Goal: Transaction & Acquisition: Purchase product/service

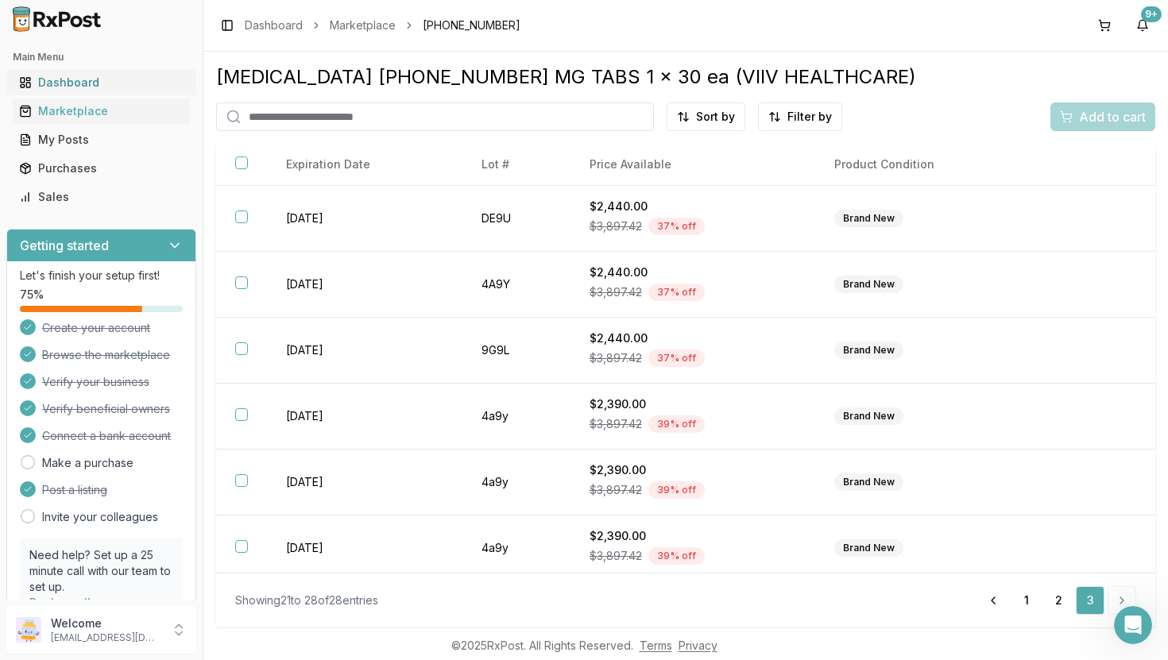
scroll to position [140, 0]
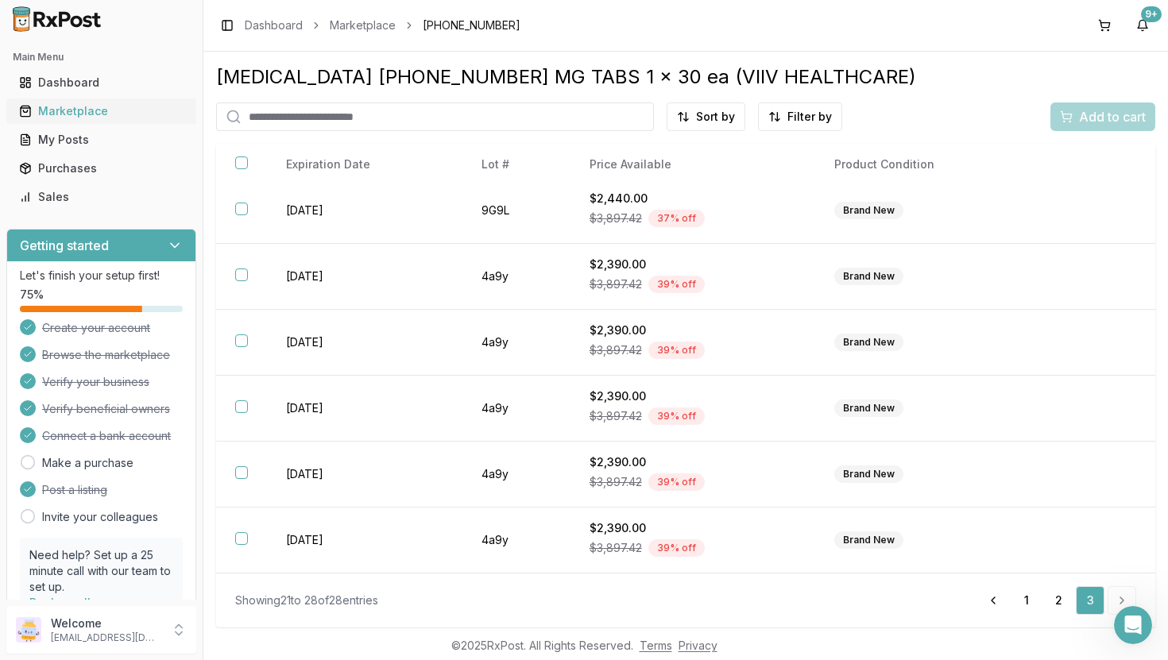
click at [66, 105] on div "Marketplace" at bounding box center [101, 111] width 164 height 16
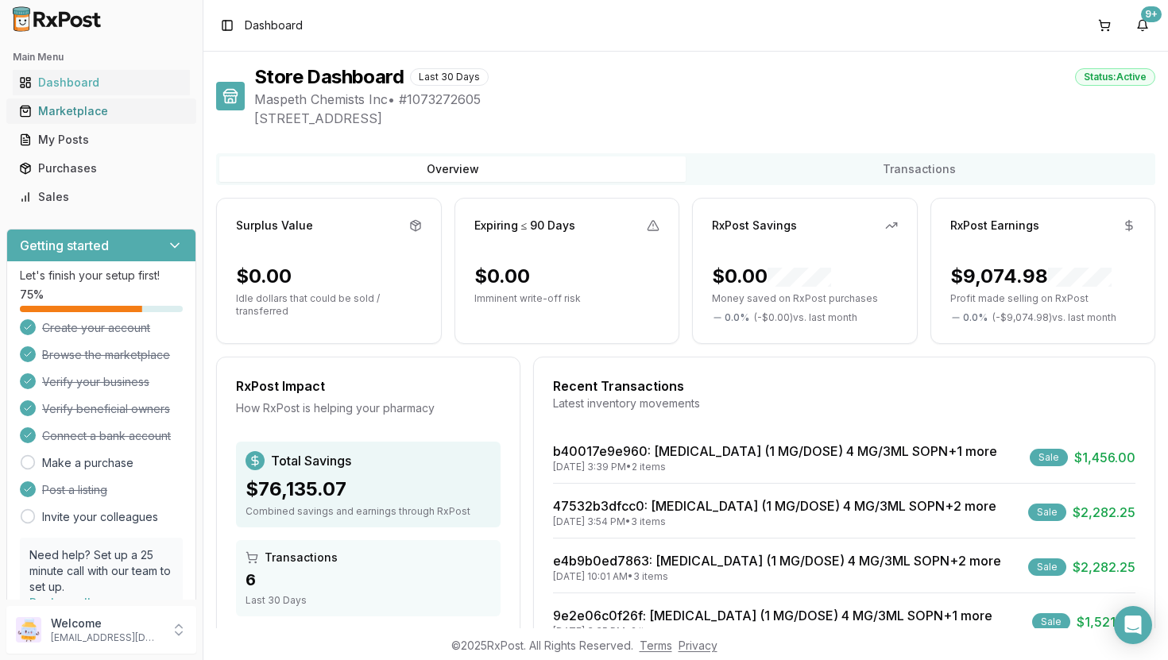
click at [75, 121] on link "Marketplace" at bounding box center [101, 111] width 177 height 29
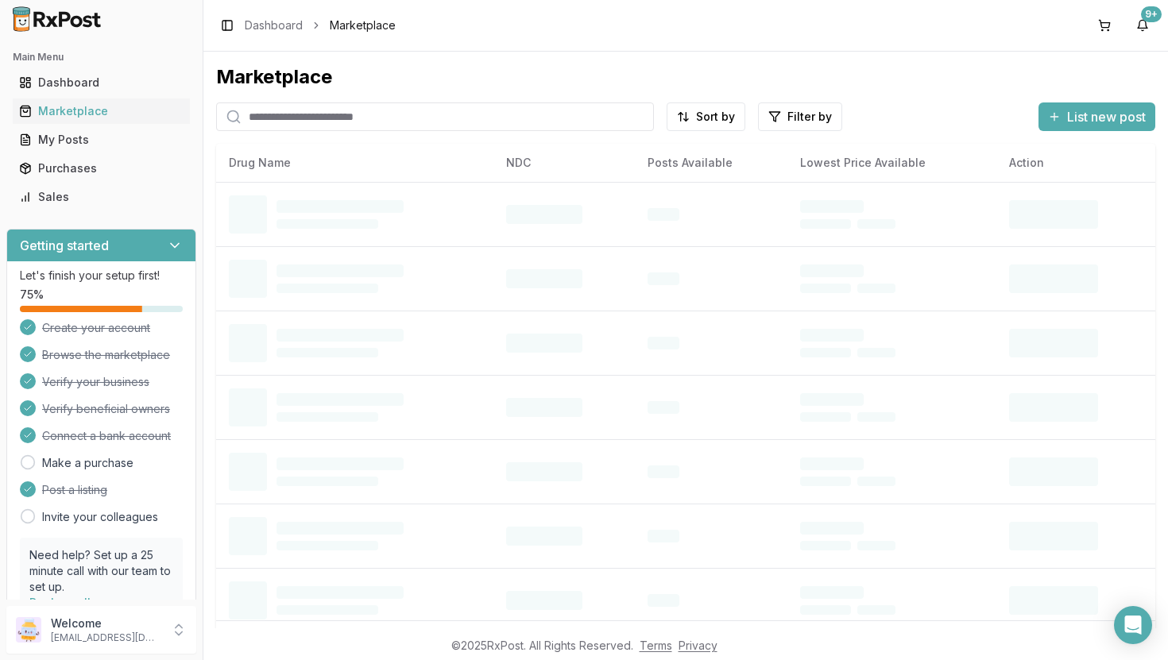
click at [315, 115] on input "search" at bounding box center [435, 117] width 438 height 29
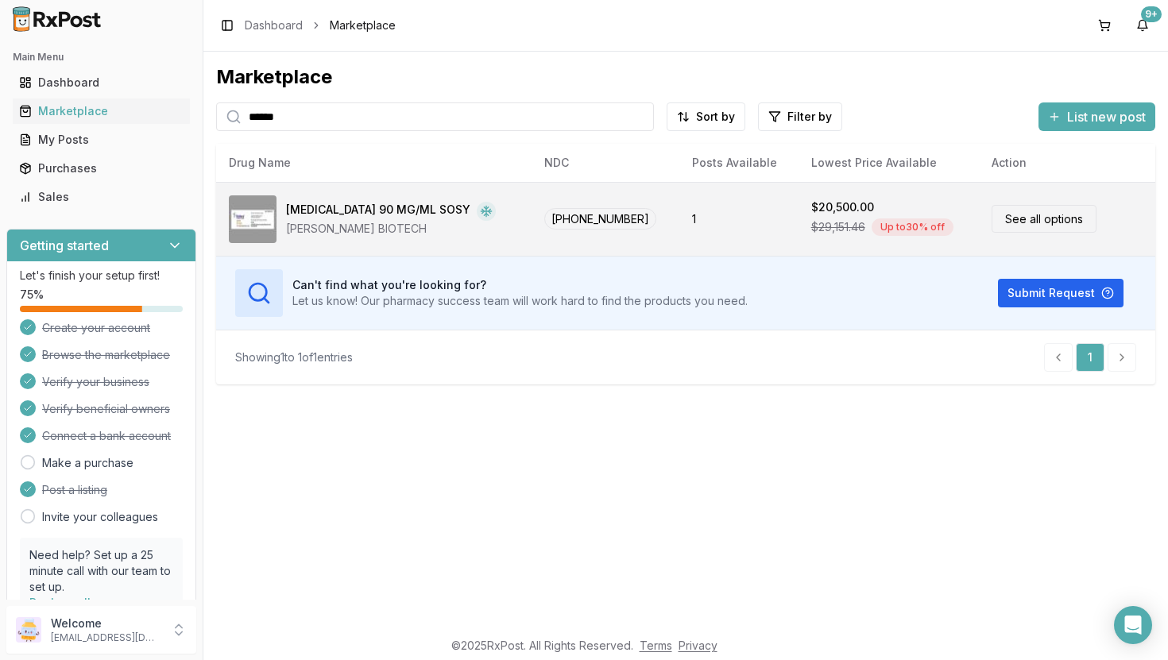
type input "******"
click at [418, 231] on div "JANSSEN BIOTECH" at bounding box center [391, 229] width 210 height 16
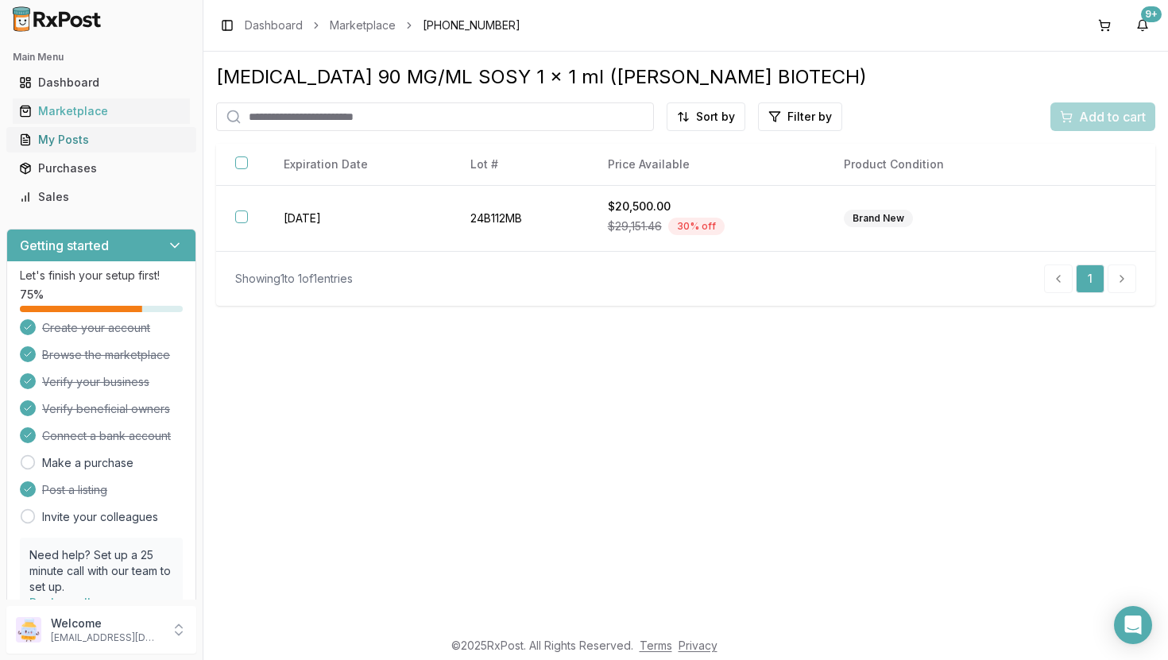
click at [82, 130] on link "My Posts" at bounding box center [101, 140] width 177 height 29
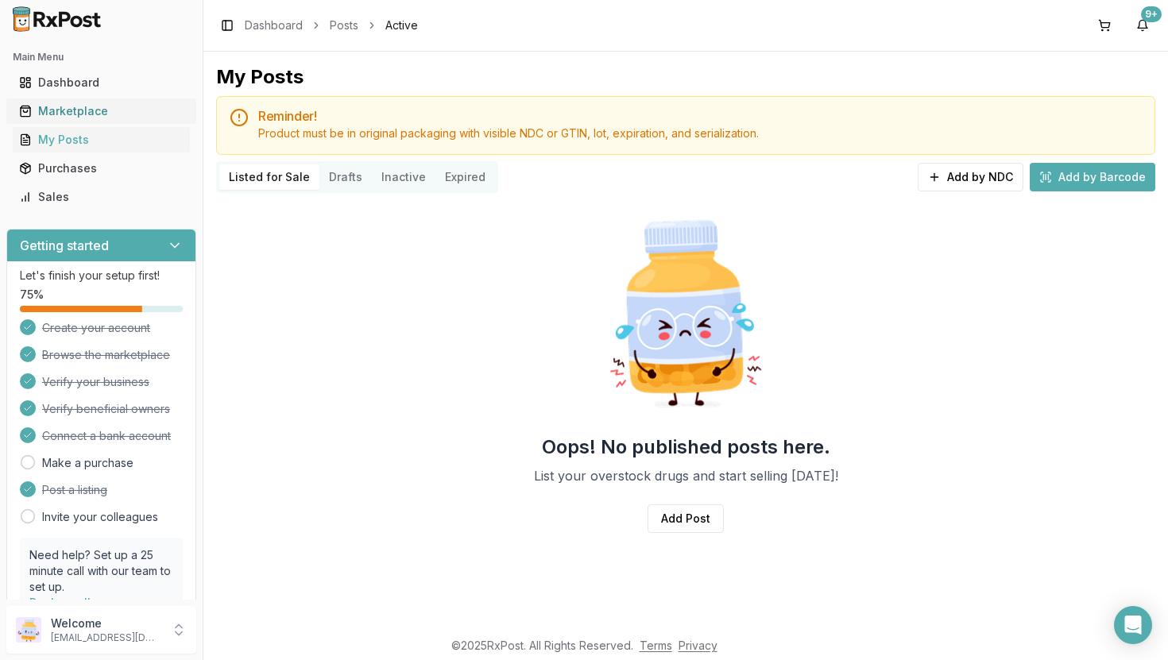
click at [72, 98] on ul "Dashboard Marketplace My Posts Purchases Sales" at bounding box center [101, 140] width 190 height 140
click at [133, 115] on div "Marketplace" at bounding box center [101, 111] width 164 height 16
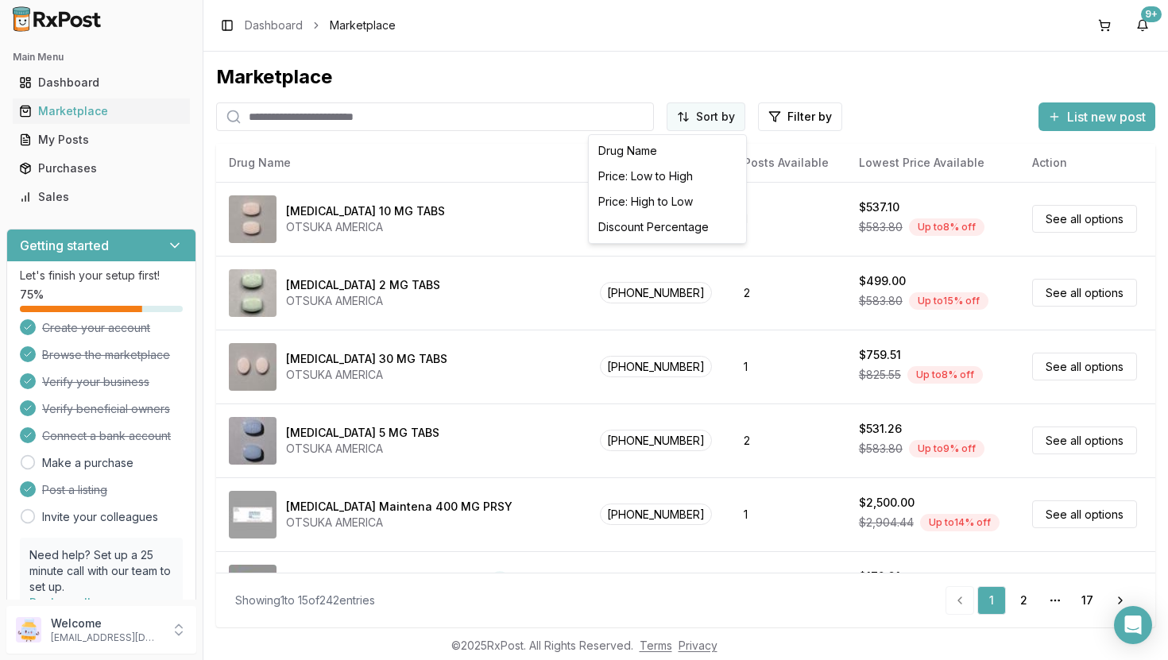
click at [694, 114] on html "Main Menu Dashboard Marketplace My Posts Purchases Sales Getting started Let's …" at bounding box center [584, 330] width 1168 height 660
click at [662, 211] on div "Price: High to Low" at bounding box center [667, 201] width 151 height 25
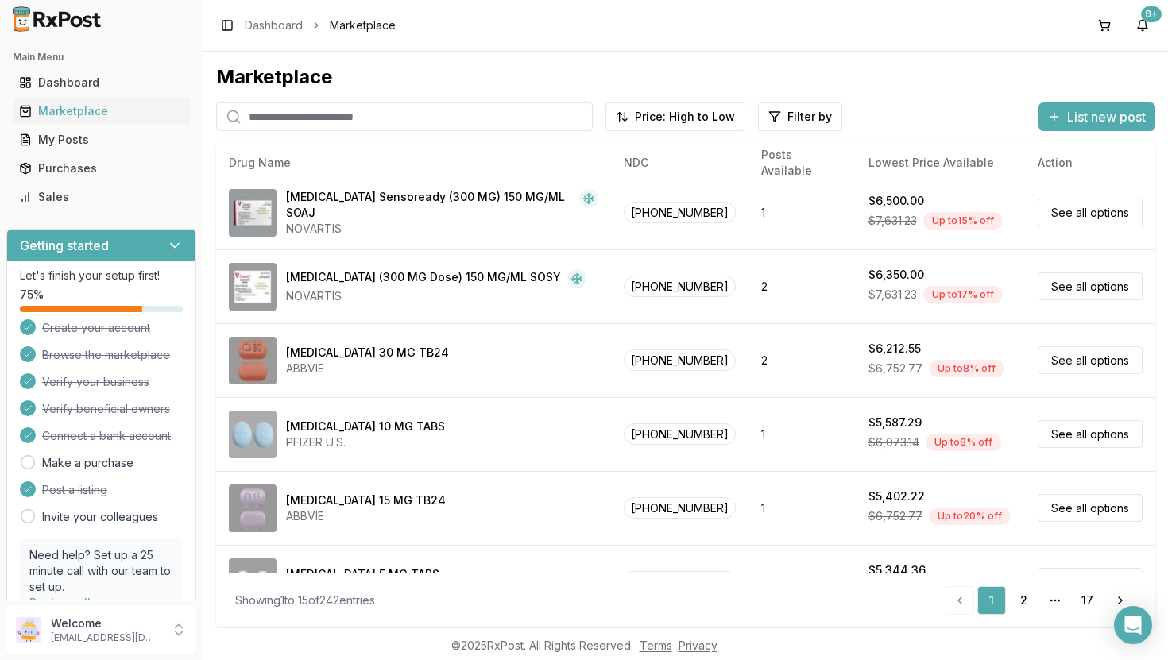
scroll to position [717, 0]
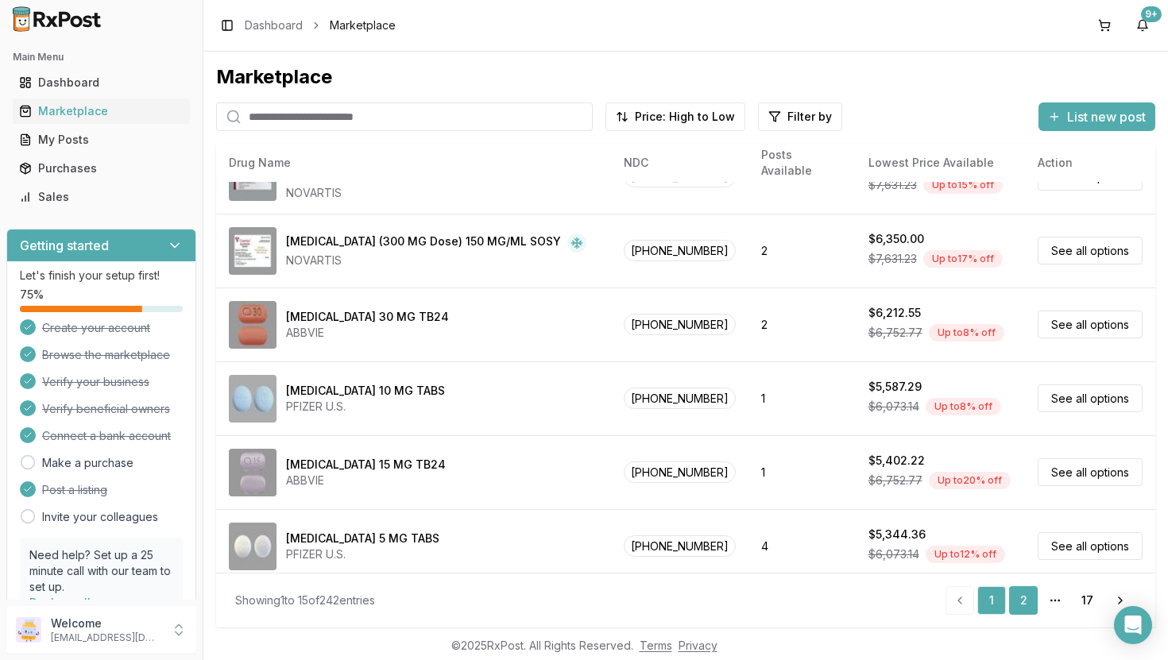
click at [1026, 606] on link "2" at bounding box center [1023, 600] width 29 height 29
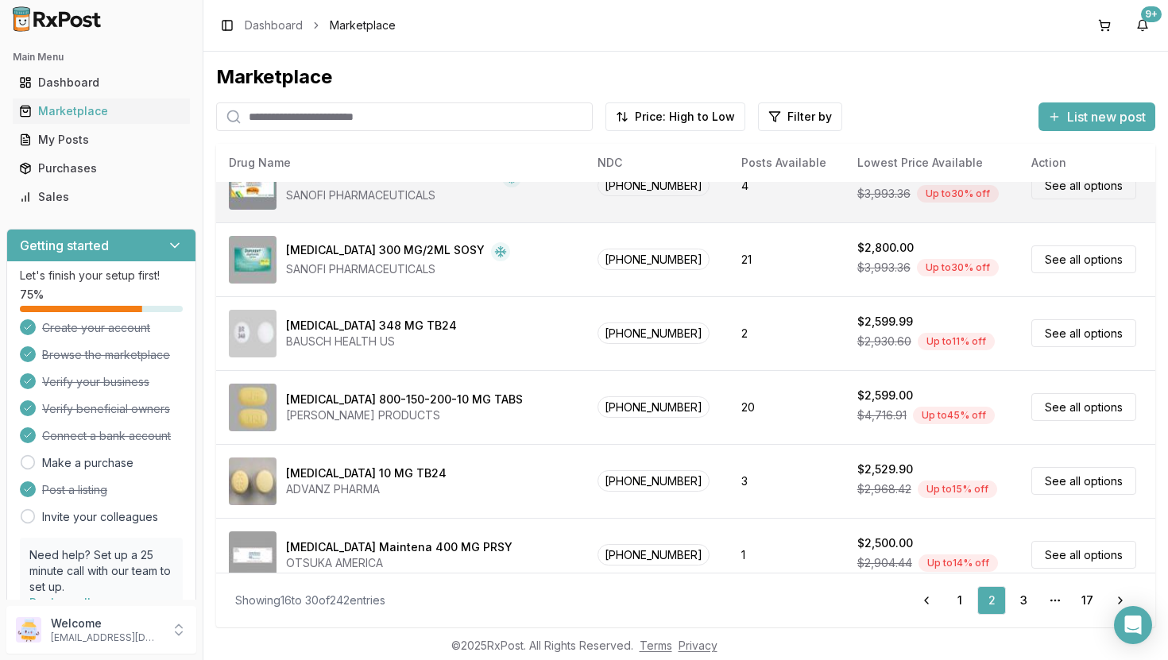
scroll to position [717, 0]
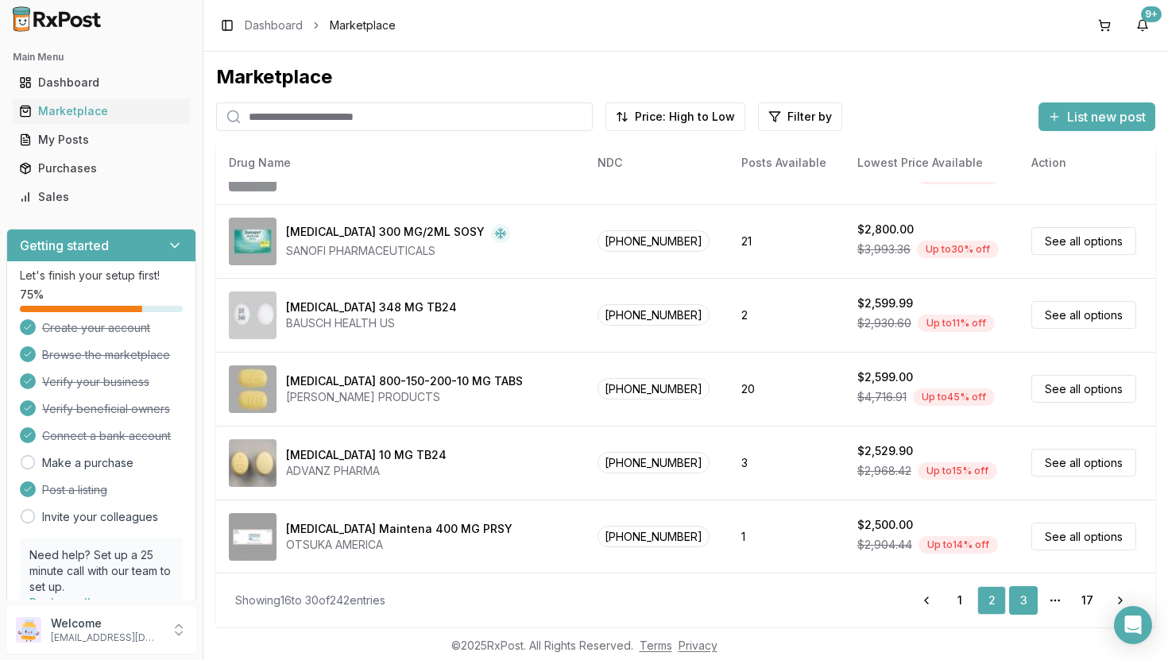
click at [1030, 601] on link "3" at bounding box center [1023, 600] width 29 height 29
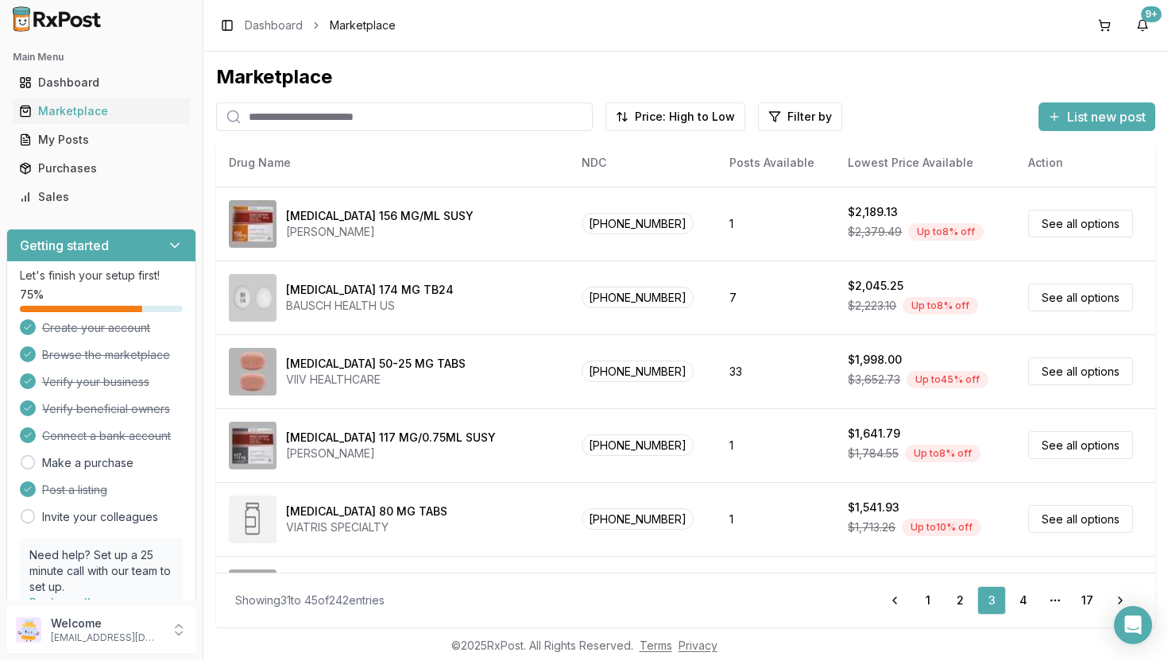
scroll to position [717, 0]
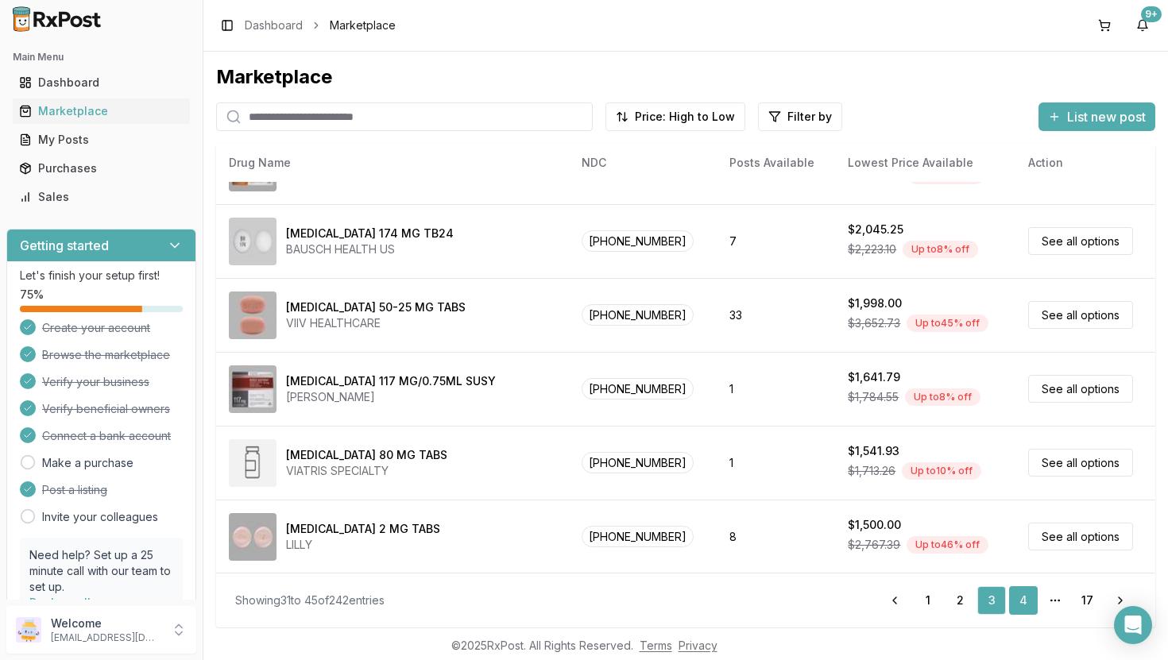
click at [1023, 600] on link "4" at bounding box center [1023, 600] width 29 height 29
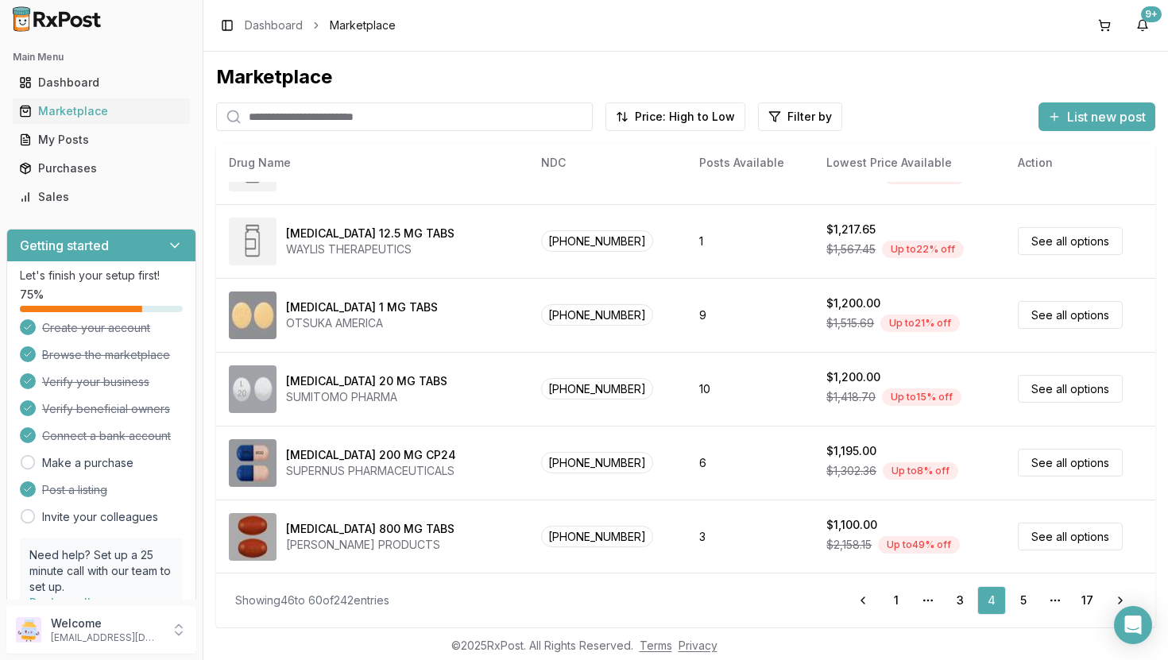
click at [359, 116] on input "search" at bounding box center [404, 117] width 377 height 29
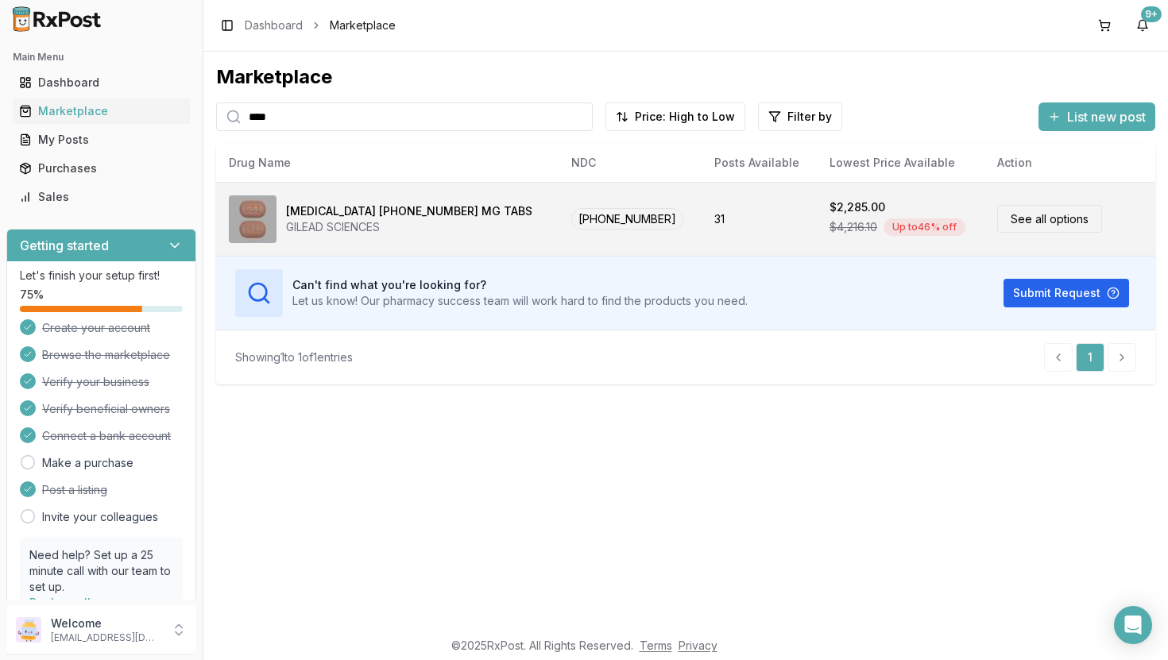
type input "****"
click at [465, 203] on div "Biktarvy 50-200-25 MG TABS GILEAD SCIENCES" at bounding box center [387, 219] width 317 height 48
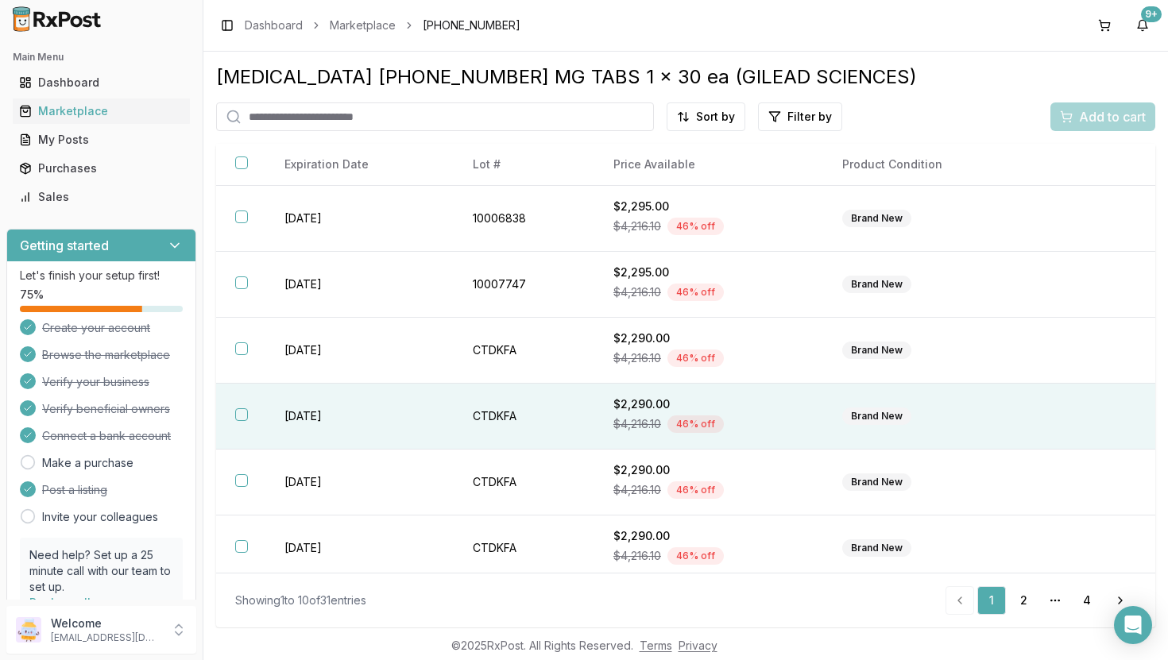
scroll to position [272, 0]
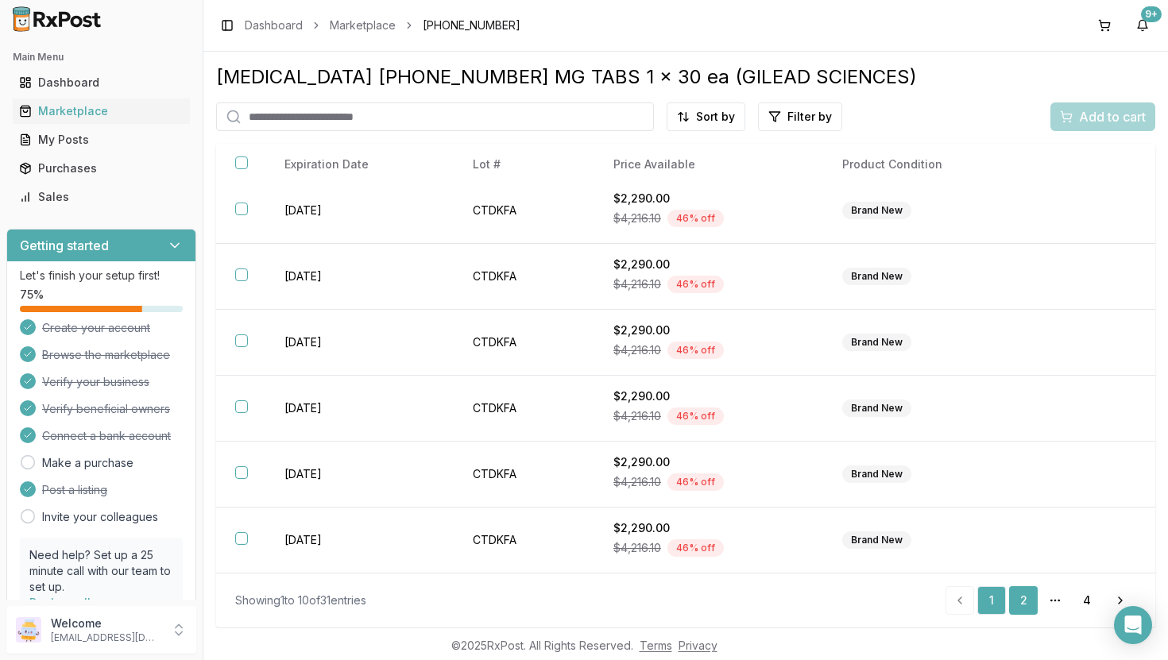
click at [1023, 599] on link "2" at bounding box center [1023, 600] width 29 height 29
click at [1051, 598] on link "3" at bounding box center [1055, 600] width 29 height 29
click at [1092, 602] on link "4" at bounding box center [1087, 600] width 29 height 29
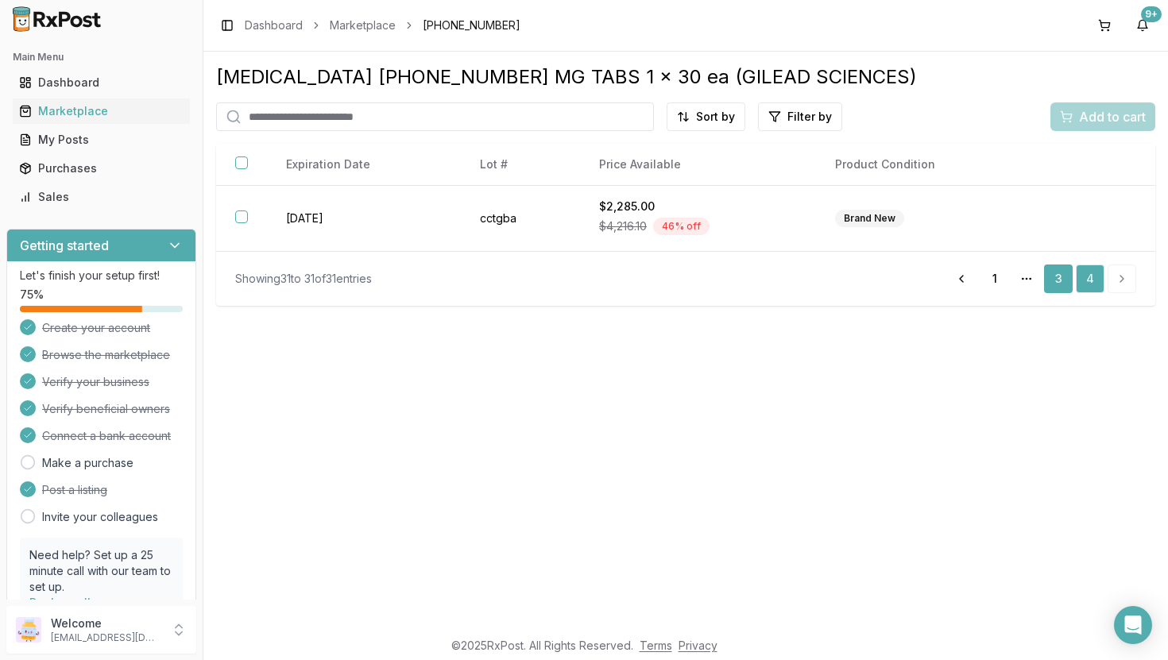
click at [1062, 279] on link "3" at bounding box center [1058, 279] width 29 height 29
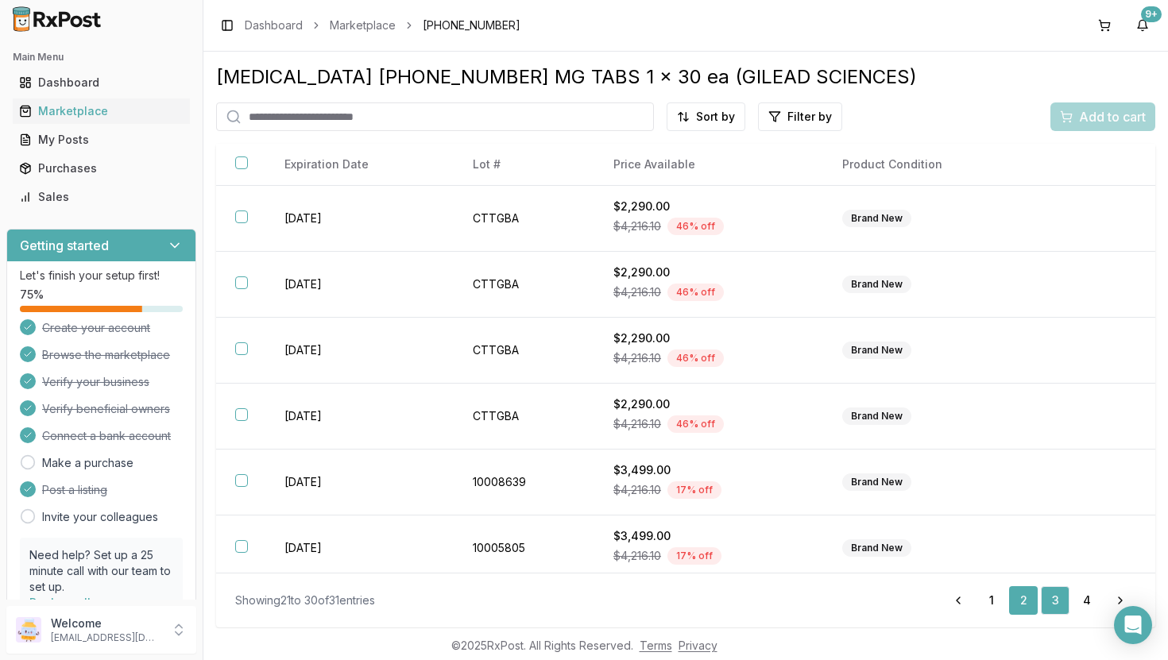
click at [1027, 601] on link "2" at bounding box center [1023, 600] width 29 height 29
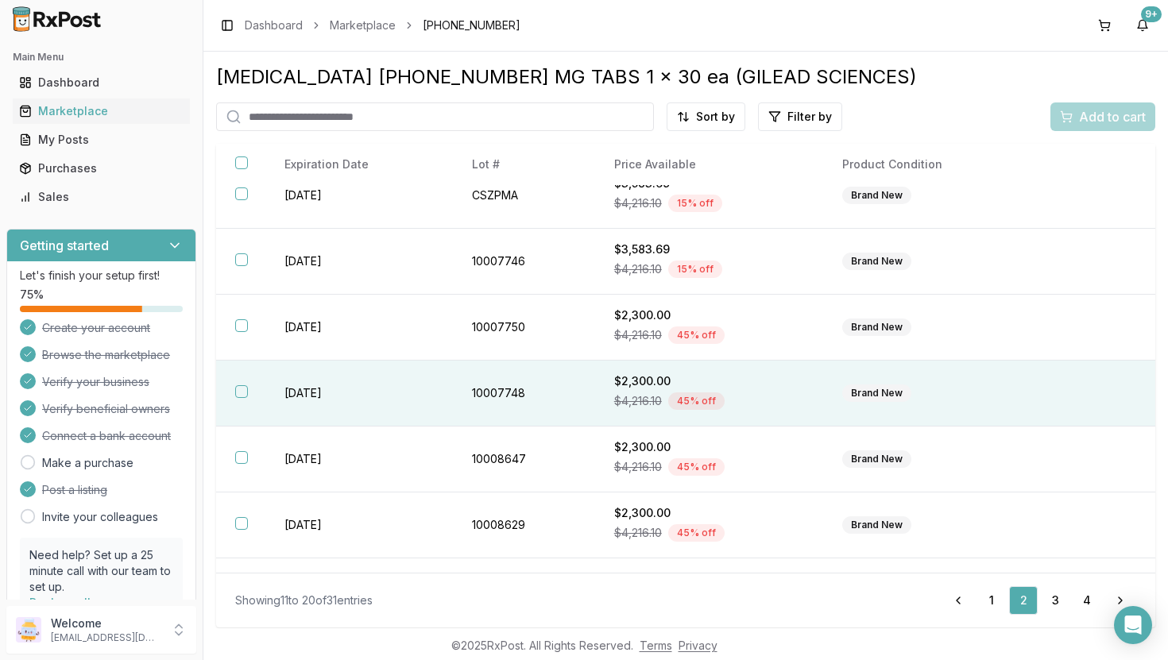
scroll to position [272, 0]
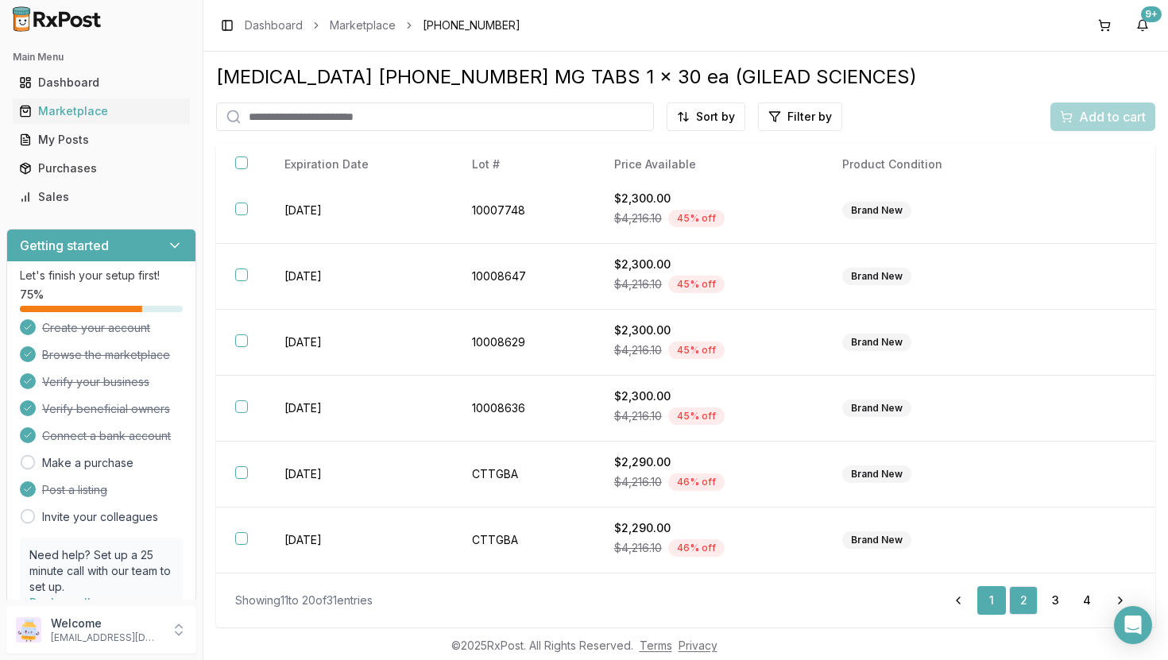
click at [994, 608] on link "1" at bounding box center [991, 600] width 29 height 29
